Goal: Task Accomplishment & Management: Use online tool/utility

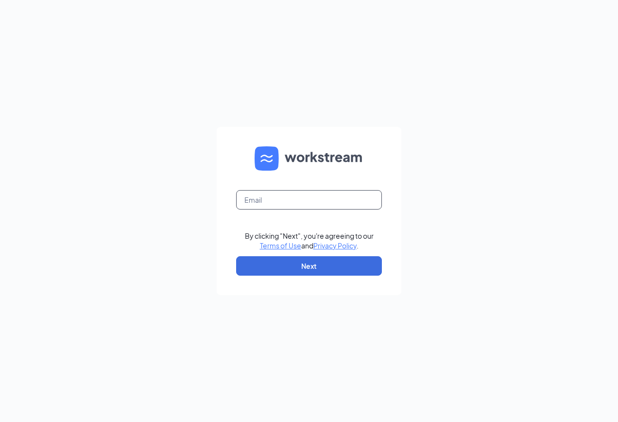
click at [298, 201] on input "text" at bounding box center [309, 199] width 146 height 19
click at [300, 193] on input "text" at bounding box center [309, 199] width 146 height 19
type input "zack.aubuchon@mmcustard.com"
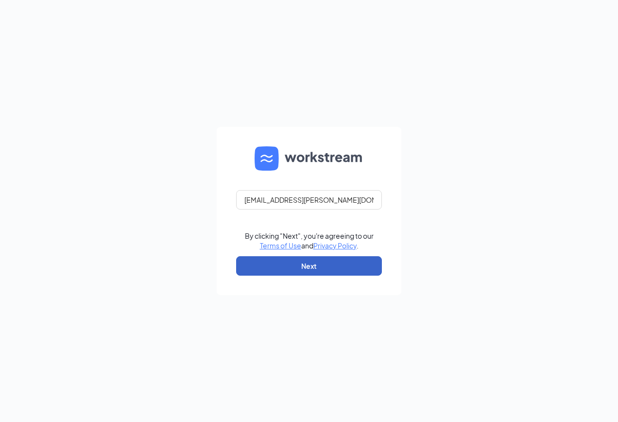
click at [294, 257] on button "Next" at bounding box center [309, 265] width 146 height 19
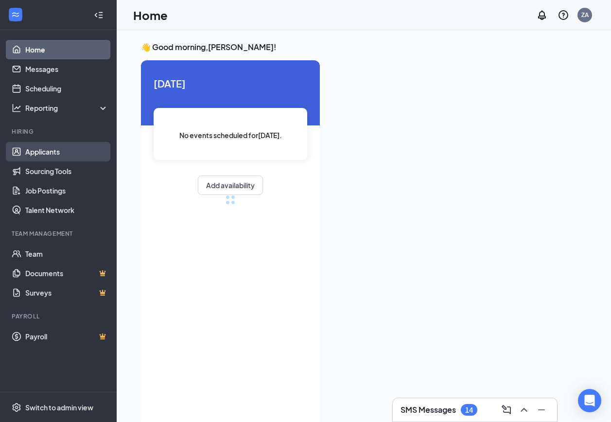
click at [65, 143] on link "Applicants" at bounding box center [66, 151] width 83 height 19
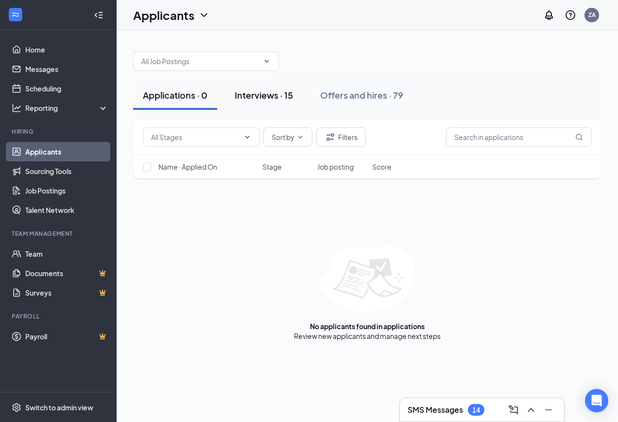
click at [271, 103] on button "Interviews · 15" at bounding box center [264, 95] width 78 height 29
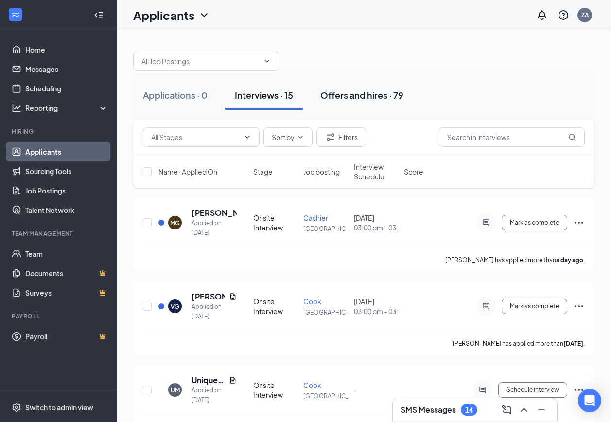
click at [343, 84] on button "Offers and hires · 79" at bounding box center [362, 95] width 103 height 29
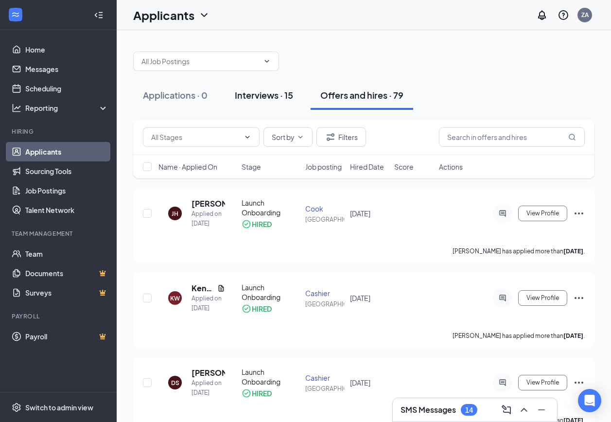
click at [265, 83] on button "Interviews · 15" at bounding box center [264, 95] width 78 height 29
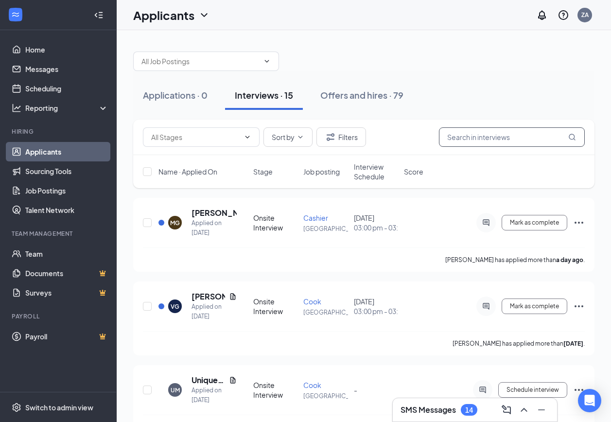
click at [494, 141] on input "text" at bounding box center [512, 136] width 146 height 19
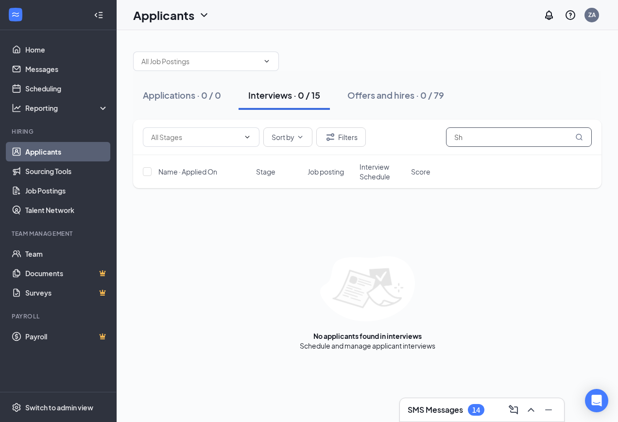
type input "S"
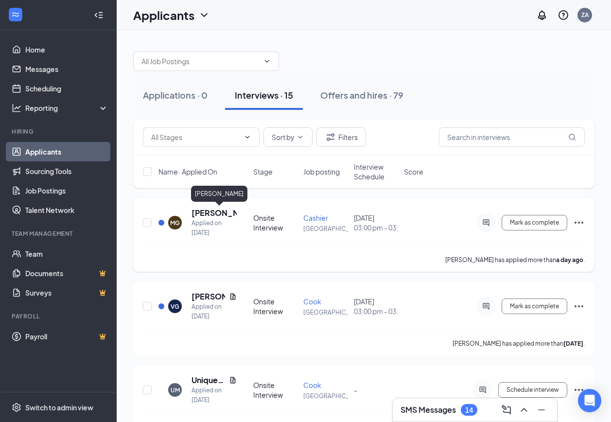
click at [213, 212] on h5 "[PERSON_NAME]" at bounding box center [214, 213] width 45 height 11
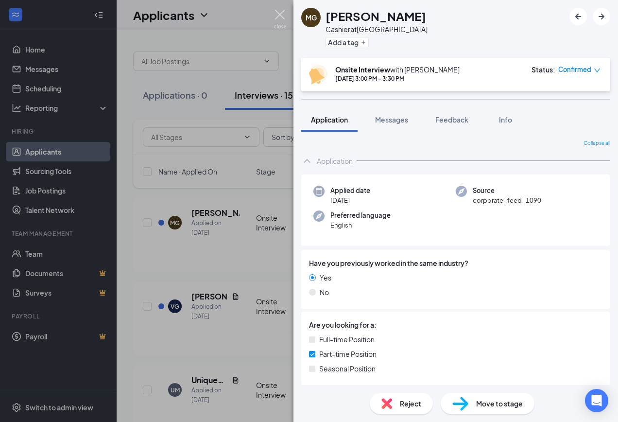
click at [283, 14] on img at bounding box center [280, 19] width 12 height 19
